Goal: Navigation & Orientation: Go to known website

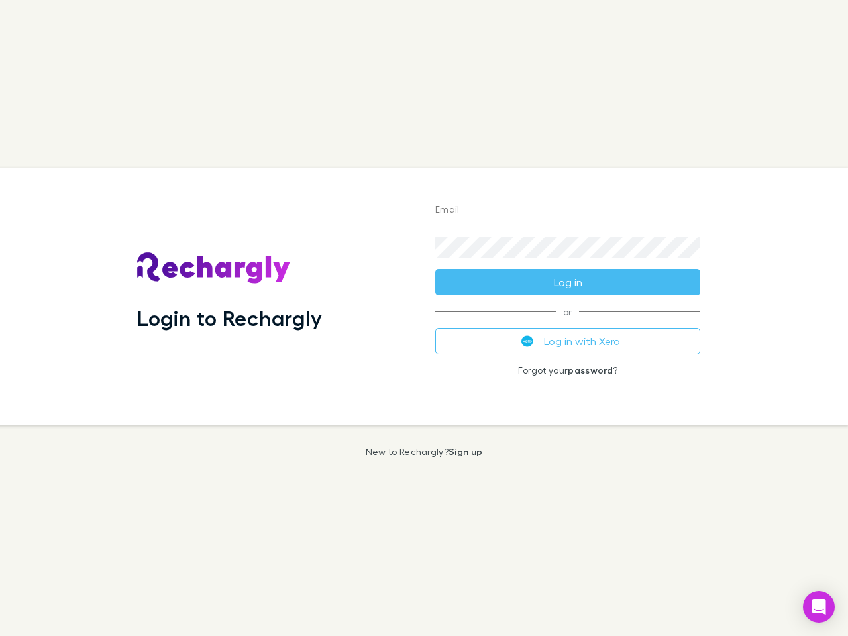
click at [424, 318] on div "Login to Rechargly" at bounding box center [275, 296] width 298 height 257
click at [567, 211] on input "Email" at bounding box center [567, 210] width 265 height 21
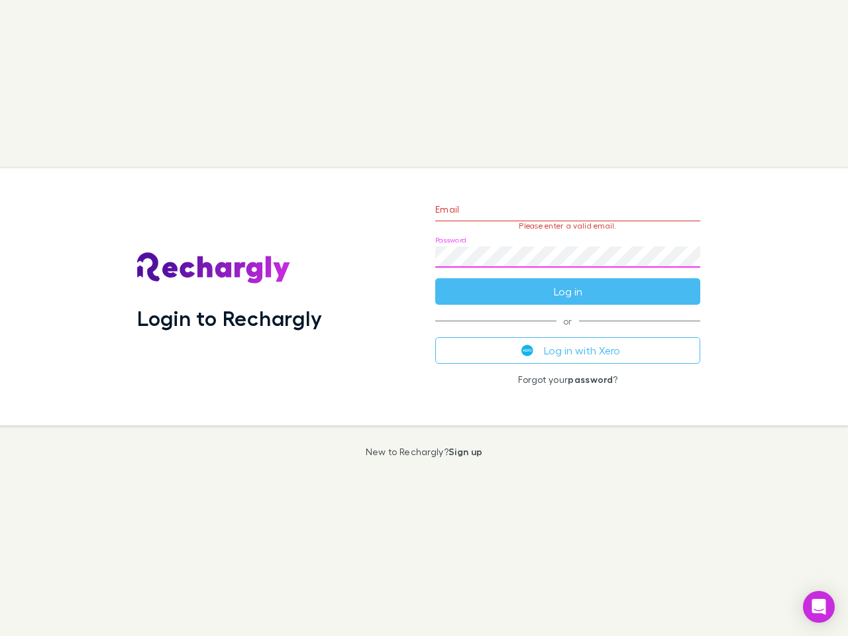
click at [567, 282] on form "Email Please enter a valid email. Password Log in" at bounding box center [567, 246] width 265 height 115
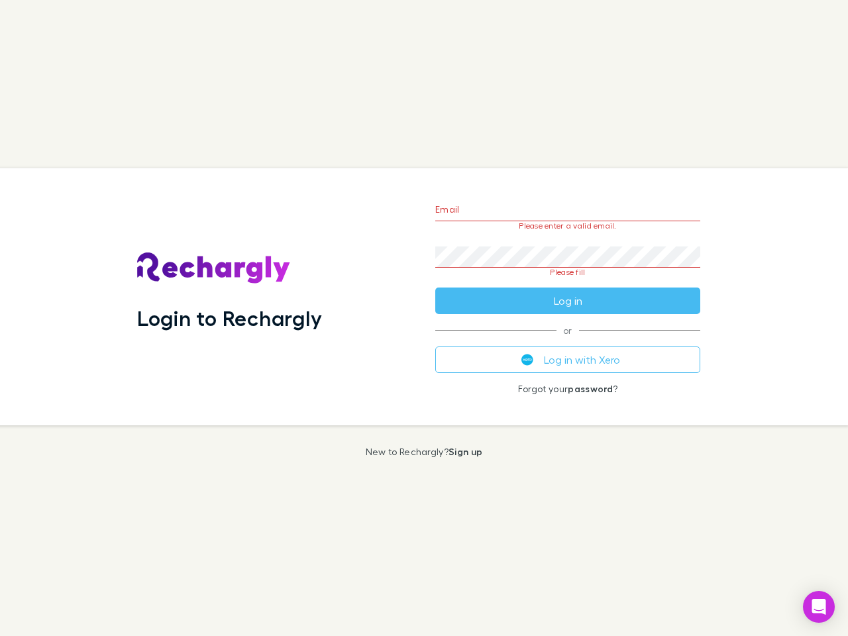
click at [567, 341] on div "Email Please enter a valid email. Password Please fill Log in or Log in with Xe…" at bounding box center [567, 296] width 286 height 257
click at [818, 607] on icon "Open Intercom Messenger" at bounding box center [819, 607] width 14 height 16
